Goal: Task Accomplishment & Management: Manage account settings

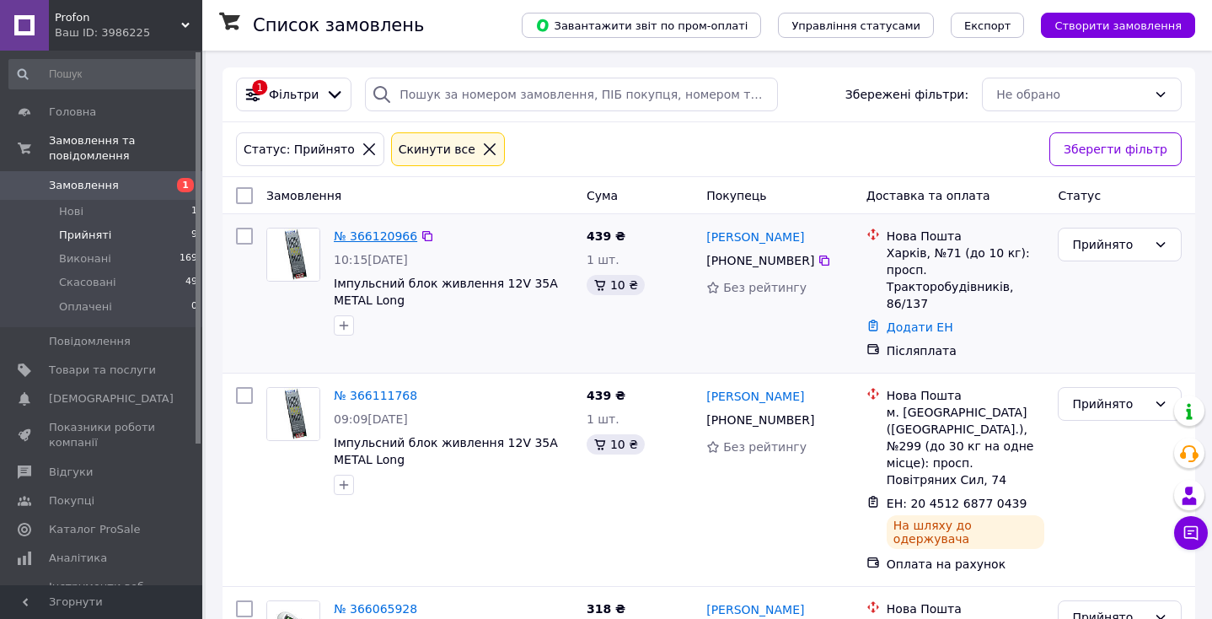
click at [393, 238] on link "№ 366120966" at bounding box center [375, 235] width 83 height 13
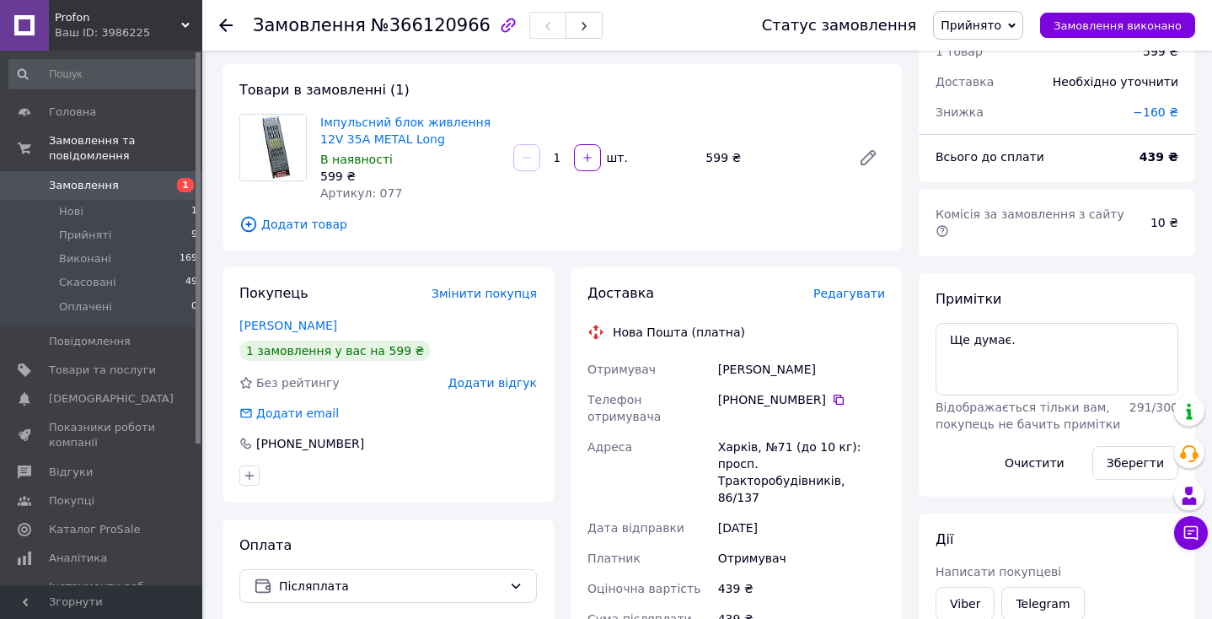
scroll to position [78, 0]
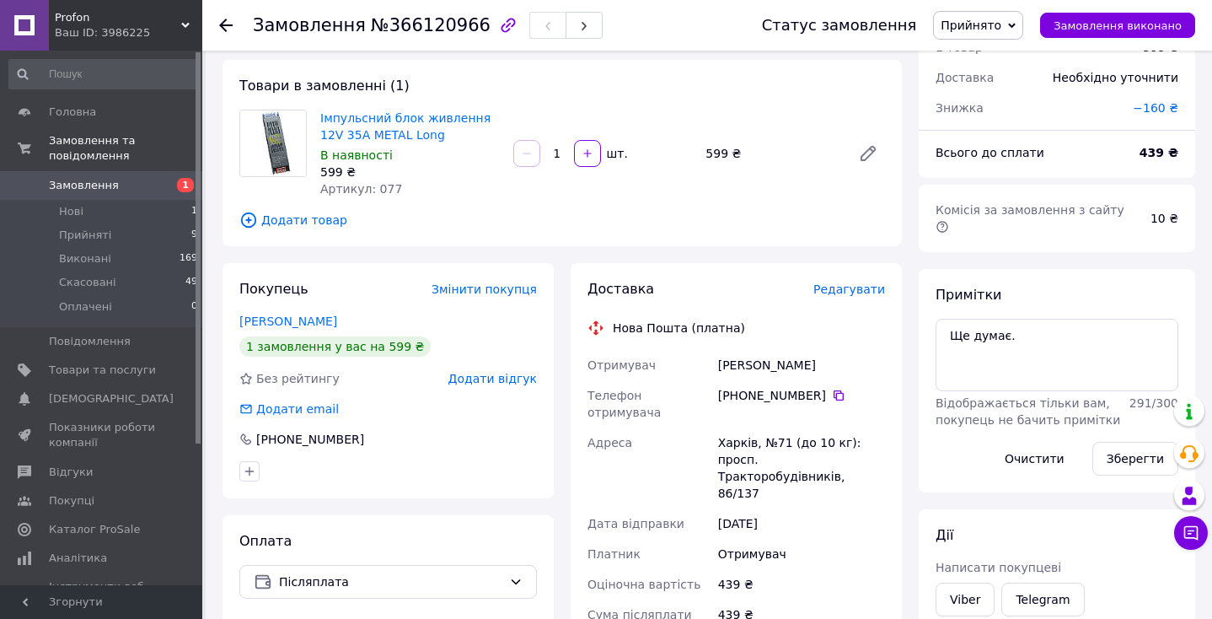
click at [1156, 153] on b "439 ₴" at bounding box center [1158, 152] width 39 height 13
copy b "439"
click at [858, 290] on span "Редагувати" at bounding box center [849, 288] width 72 height 13
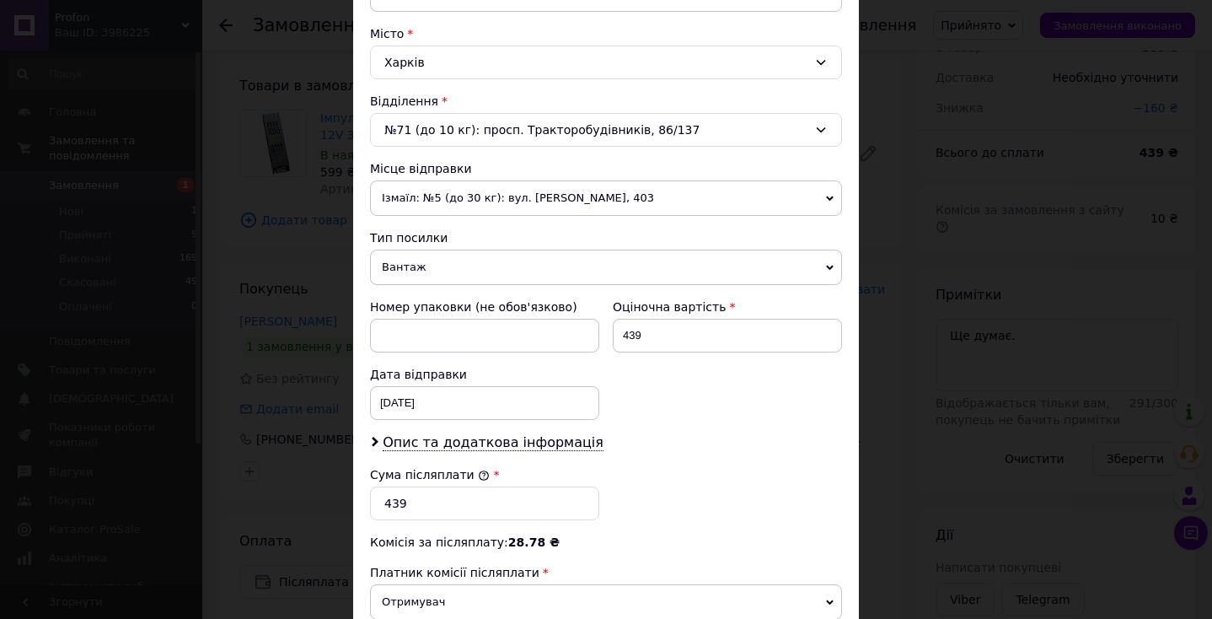
scroll to position [684, 0]
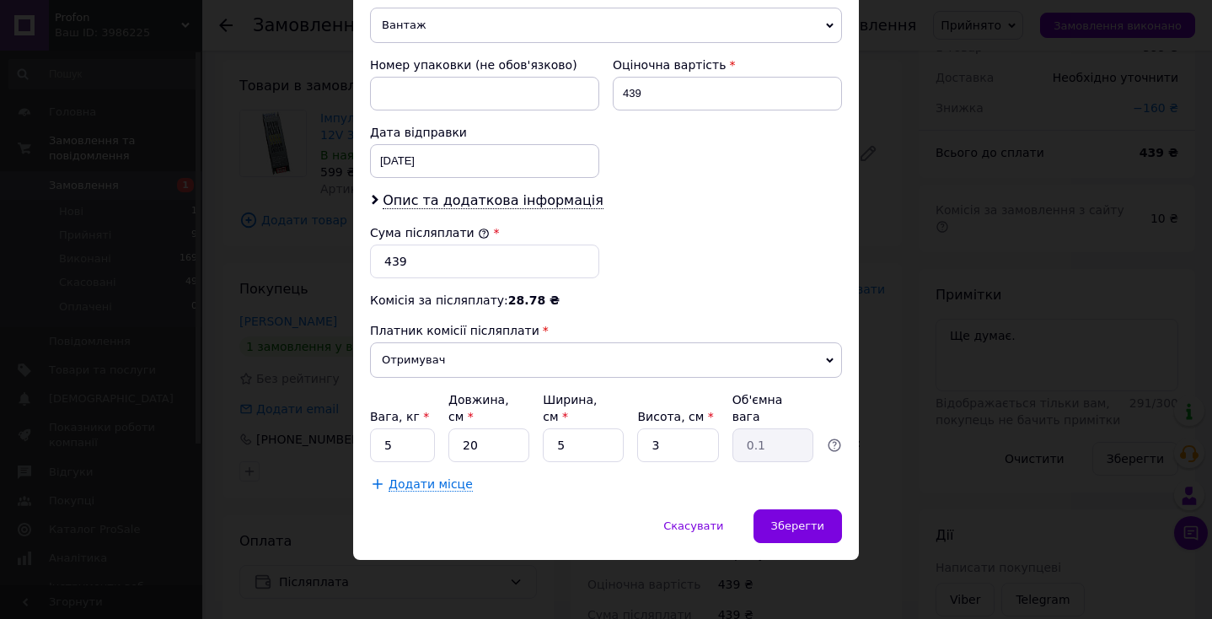
click at [941, 447] on div "× Редагування доставки Спосіб доставки Нова Пошта (платна) Платник Отримувач Ві…" at bounding box center [606, 309] width 1212 height 619
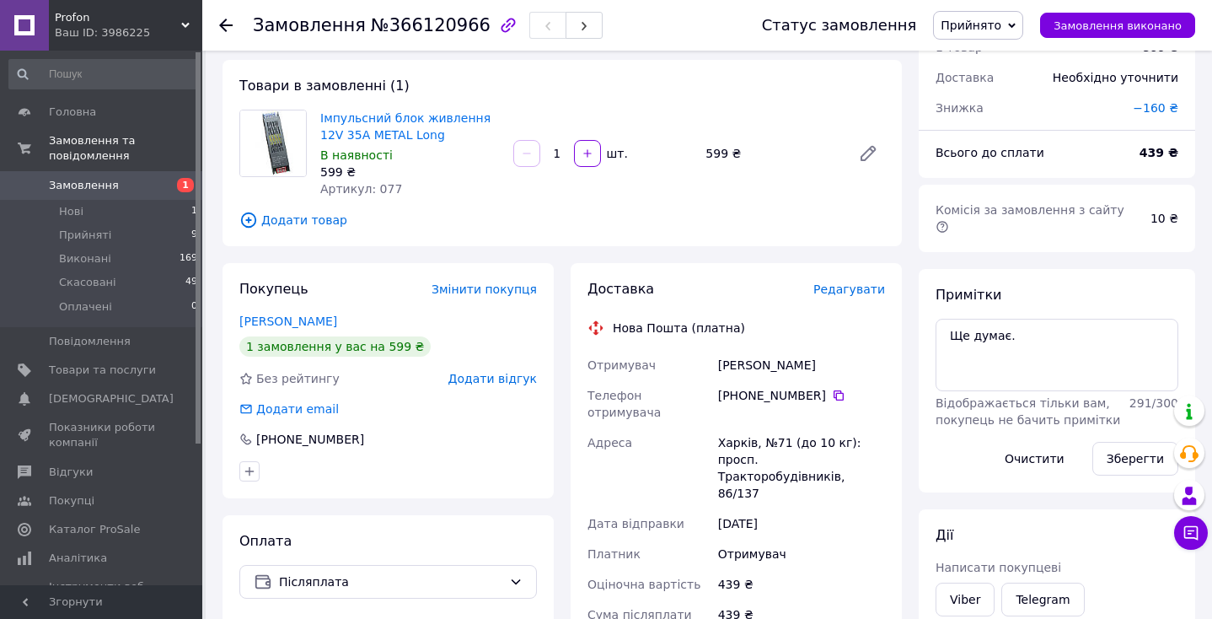
drag, startPoint x: 740, startPoint y: 394, endPoint x: 821, endPoint y: 397, distance: 80.9
click at [821, 397] on div "[PHONE_NUMBER]" at bounding box center [801, 395] width 167 height 17
copy div "0 96 031 94 54"
click at [744, 366] on div "[PERSON_NAME]" at bounding box center [802, 365] width 174 height 30
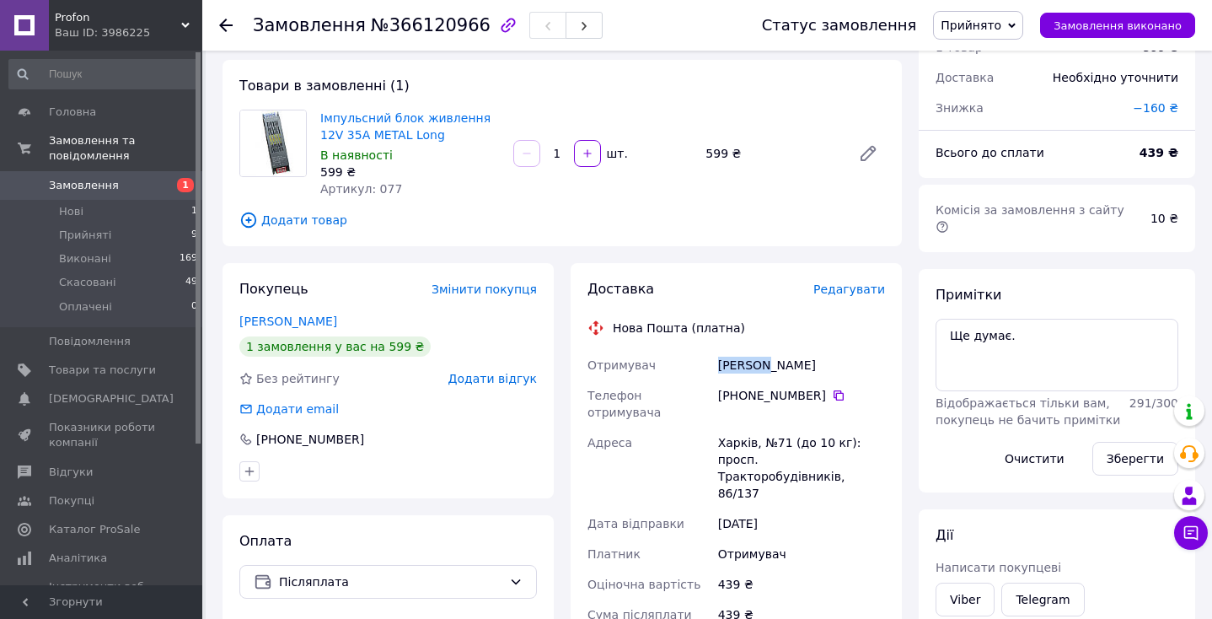
copy div "Ключник"
click at [796, 360] on div "[PERSON_NAME]" at bounding box center [802, 365] width 174 height 30
copy div "Альбіна"
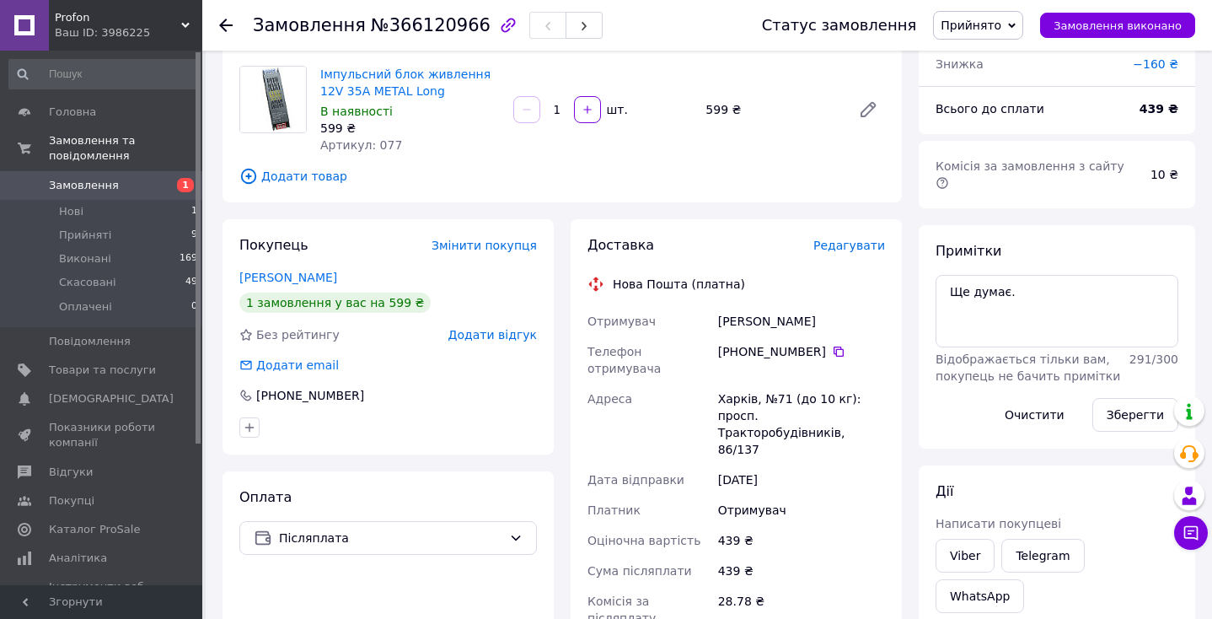
scroll to position [235, 0]
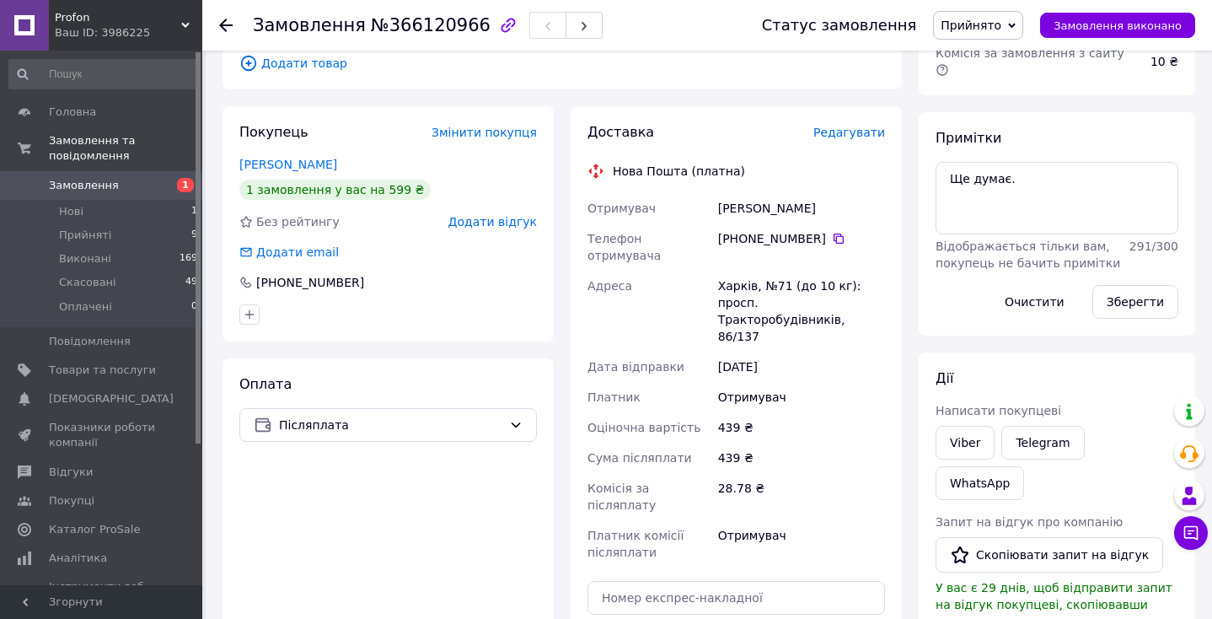
click at [732, 271] on div "Харків, №71 (до 10 кг): просп. Тракторобудівників, 86/137" at bounding box center [802, 311] width 174 height 81
copy div "Харків"
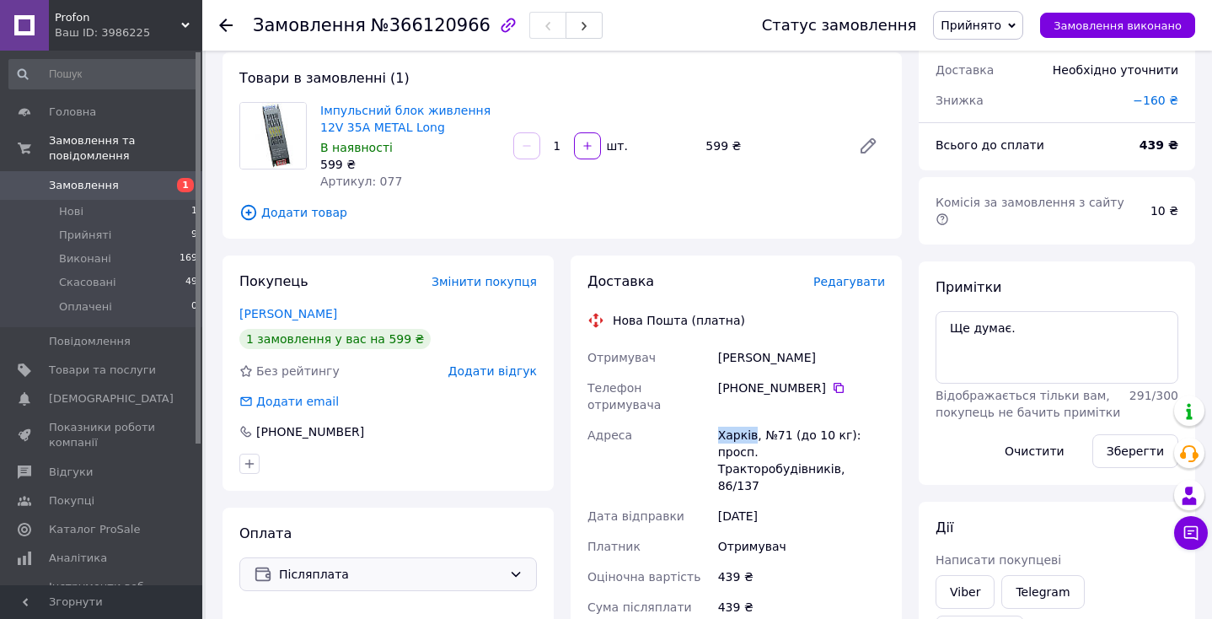
scroll to position [0, 0]
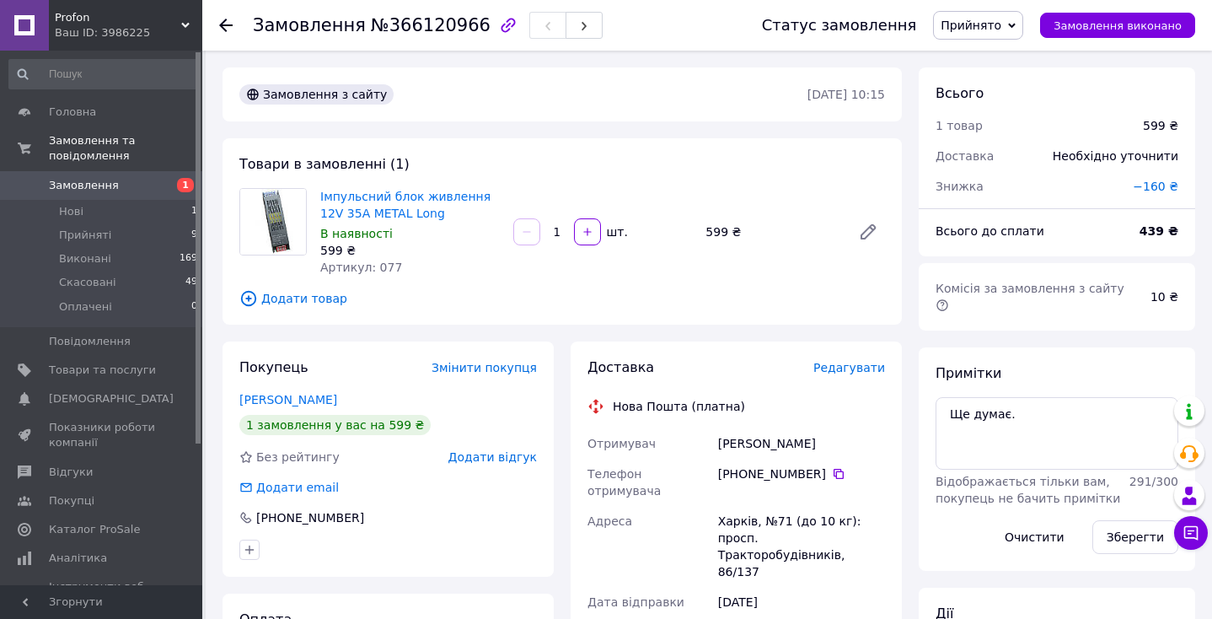
click at [98, 190] on span "Замовлення" at bounding box center [84, 185] width 70 height 15
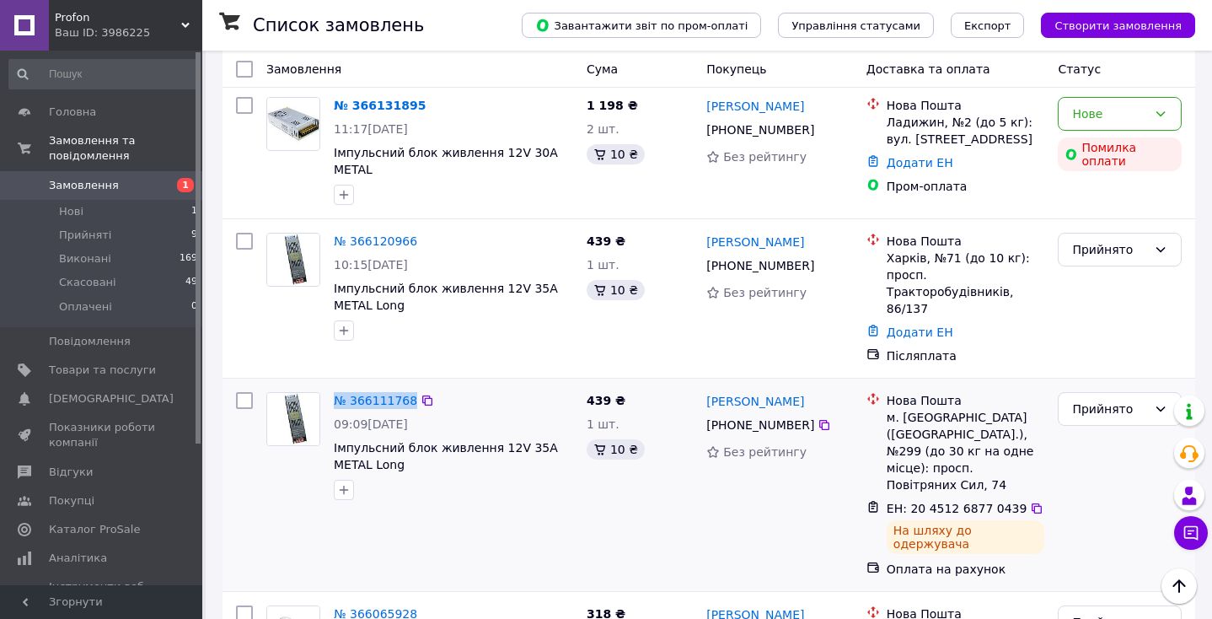
scroll to position [64, 0]
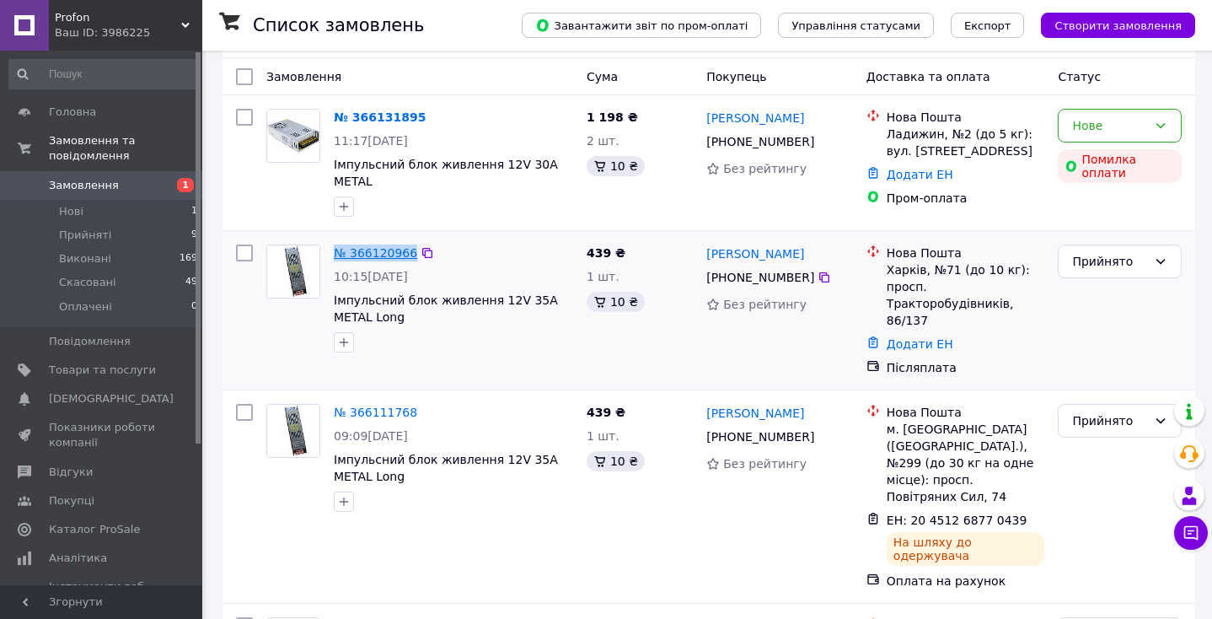
drag, startPoint x: 328, startPoint y: 249, endPoint x: 411, endPoint y: 251, distance: 83.5
click at [411, 251] on div "№ 366120966 10:15, 11.10.2025 Імпульсний блок живлення 12V 35A METAL Long" at bounding box center [453, 298] width 253 height 121
copy link "№ 366120966"
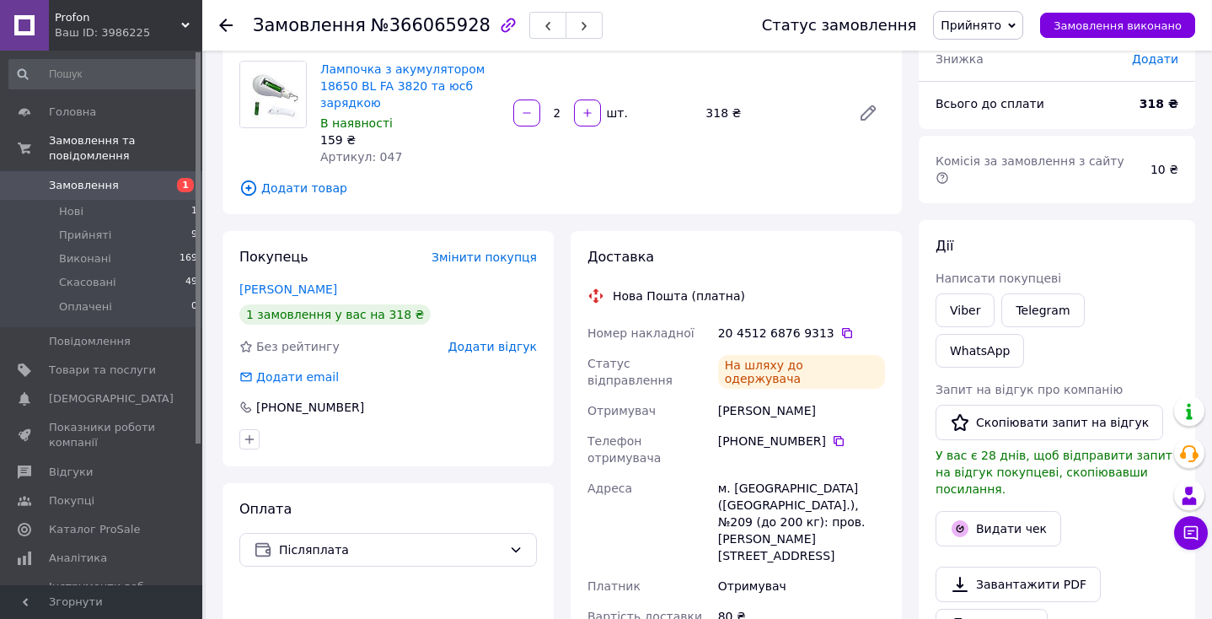
scroll to position [128, 0]
drag, startPoint x: 749, startPoint y: 430, endPoint x: 820, endPoint y: 432, distance: 70.8
click at [820, 432] on div "+380 67 239 01 94" at bounding box center [801, 440] width 167 height 17
copy div "67 239 01 94"
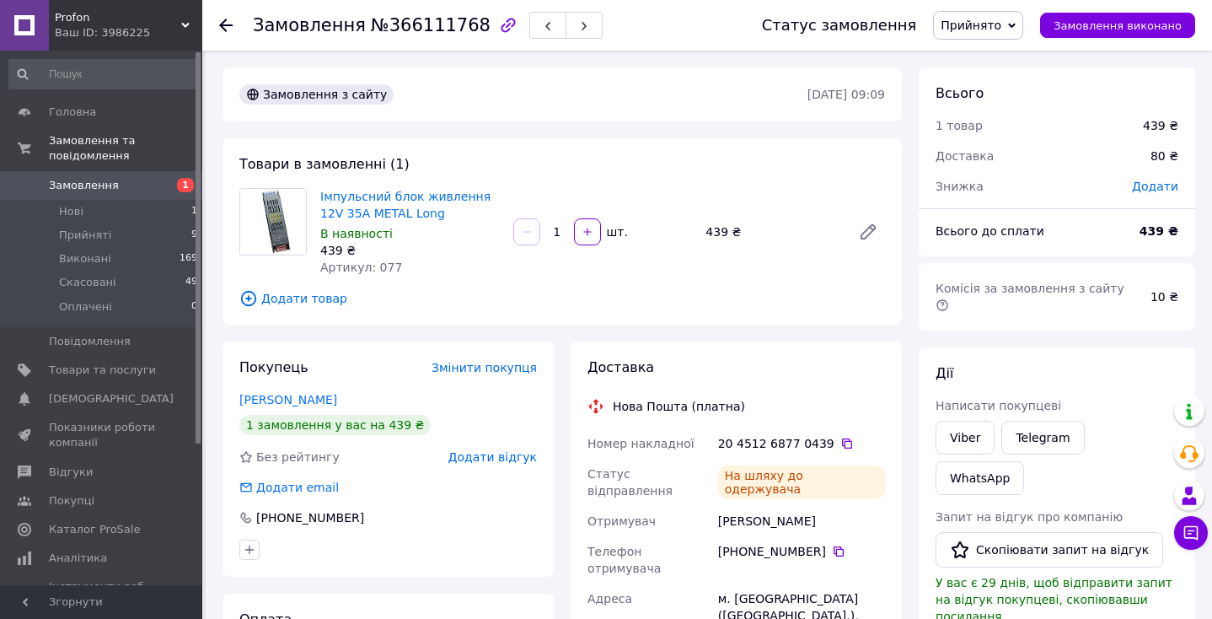
drag, startPoint x: 752, startPoint y: 536, endPoint x: 825, endPoint y: 536, distance: 73.3
click at [825, 543] on div "[PHONE_NUMBER]" at bounding box center [801, 551] width 167 height 17
copy div "93 768 95 30"
